Goal: Task Accomplishment & Management: Use online tool/utility

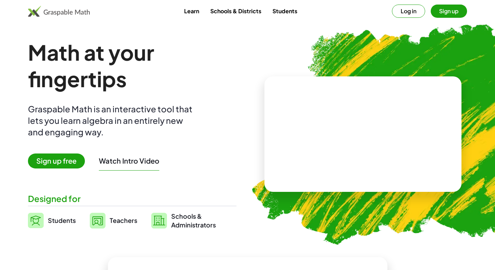
click at [412, 15] on button "Log in" at bounding box center [408, 11] width 33 height 13
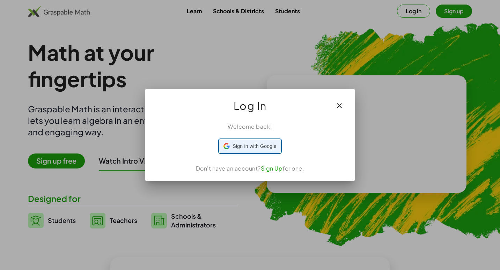
click at [262, 144] on span "Sign in with Google" at bounding box center [255, 146] width 44 height 7
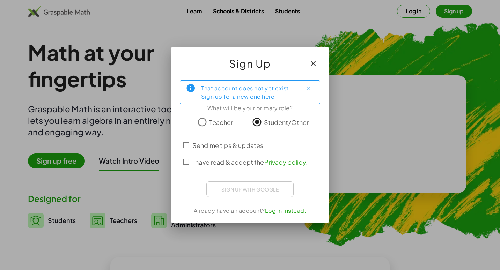
click at [235, 161] on span "I have read & accept the Privacy policy ." at bounding box center [249, 162] width 115 height 9
click at [236, 147] on span "Send me tips & updates" at bounding box center [227, 145] width 71 height 9
click at [229, 197] on div "That account does not yet exist. Sign up for a new one here! What will be your …" at bounding box center [250, 149] width 157 height 149
click at [250, 184] on circle at bounding box center [250, 189] width 14 height 14
click at [250, 184] on circle at bounding box center [250, 188] width 11 height 11
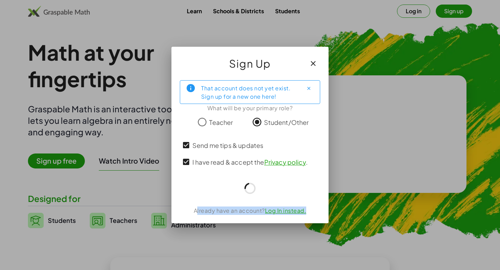
click at [250, 184] on circle at bounding box center [250, 189] width 14 height 14
click at [250, 184] on circle at bounding box center [250, 188] width 11 height 11
click at [250, 184] on circle at bounding box center [250, 188] width 12 height 12
click at [250, 184] on circle at bounding box center [250, 189] width 10 height 10
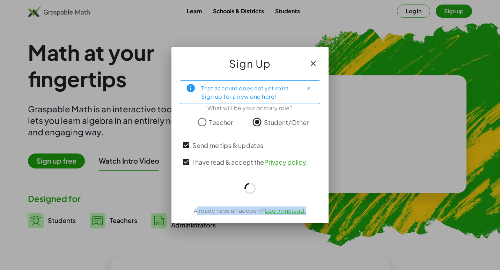
click at [250, 184] on circle at bounding box center [250, 189] width 10 height 10
click at [250, 184] on circle at bounding box center [250, 188] width 13 height 13
click at [250, 184] on circle at bounding box center [250, 188] width 11 height 11
drag, startPoint x: 250, startPoint y: 184, endPoint x: 310, endPoint y: 63, distance: 134.5
click at [310, 63] on icon "button" at bounding box center [313, 63] width 8 height 8
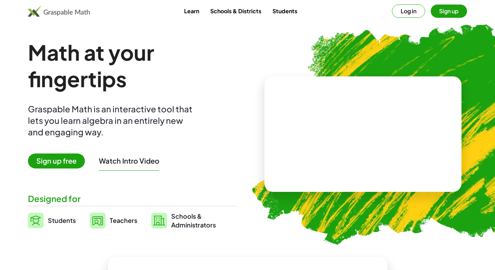
click at [405, 13] on button "Log in" at bounding box center [408, 11] width 33 height 13
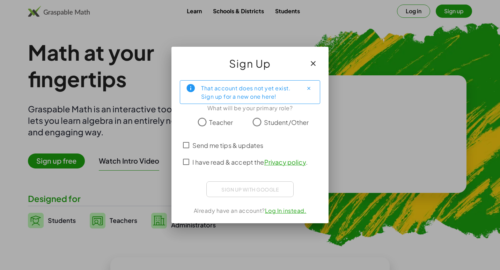
click at [215, 158] on span "I have read & accept the Privacy policy ." at bounding box center [249, 162] width 115 height 9
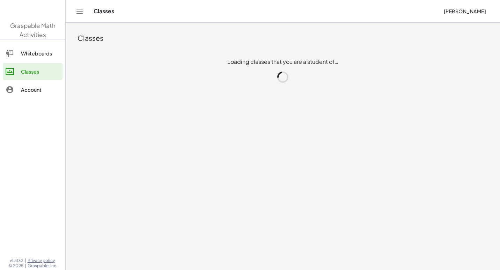
click at [110, 159] on main "Classes Loading classes that you are a student of…" at bounding box center [283, 135] width 435 height 270
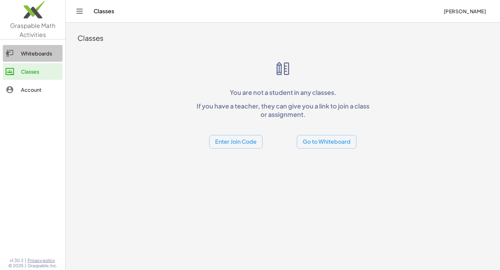
click at [47, 50] on div "Whiteboards" at bounding box center [40, 53] width 39 height 8
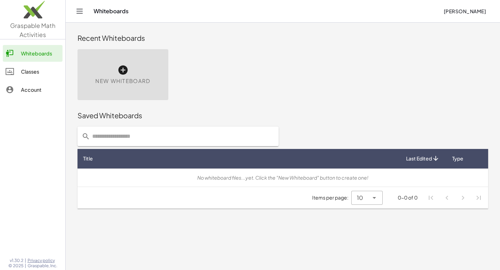
click at [126, 74] on icon at bounding box center [122, 70] width 11 height 11
